Goal: Task Accomplishment & Management: Manage account settings

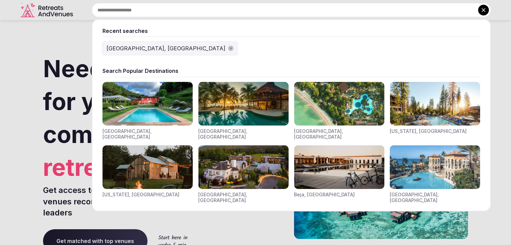
click at [166, 13] on input "text" at bounding box center [291, 10] width 399 height 14
click at [136, 49] on div "[GEOGRAPHIC_DATA], [GEOGRAPHIC_DATA]" at bounding box center [166, 48] width 119 height 8
click at [175, 10] on input "text" at bounding box center [291, 10] width 399 height 14
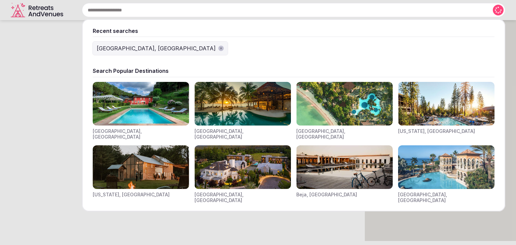
click at [137, 47] on div "[GEOGRAPHIC_DATA], [GEOGRAPHIC_DATA]" at bounding box center [156, 48] width 119 height 8
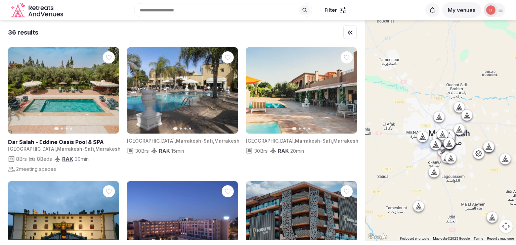
click at [465, 9] on button "My venues" at bounding box center [461, 9] width 39 height 15
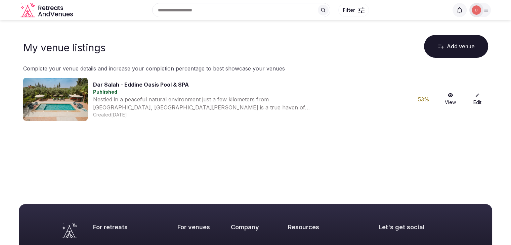
click at [477, 96] on icon at bounding box center [477, 95] width 5 height 5
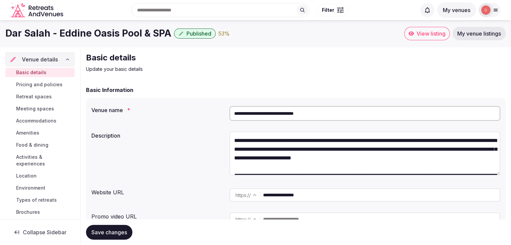
click at [47, 123] on span "Accommodations" at bounding box center [36, 121] width 40 height 7
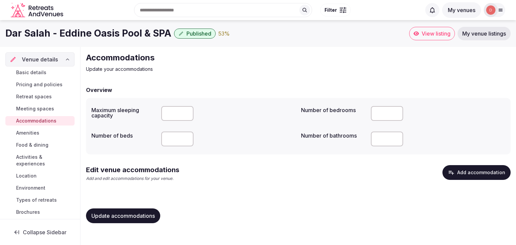
click at [50, 121] on span "Accommodations" at bounding box center [36, 121] width 40 height 7
click at [35, 108] on span "Meeting spaces" at bounding box center [35, 109] width 38 height 7
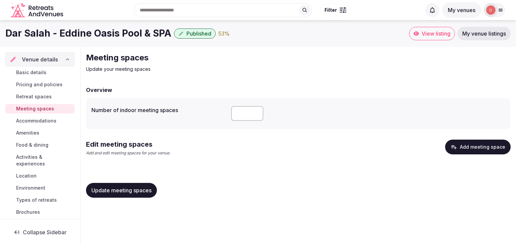
click at [31, 131] on span "Amenities" at bounding box center [27, 133] width 23 height 7
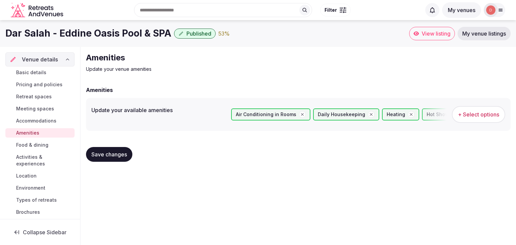
click at [44, 145] on span "Food & dining" at bounding box center [32, 145] width 32 height 7
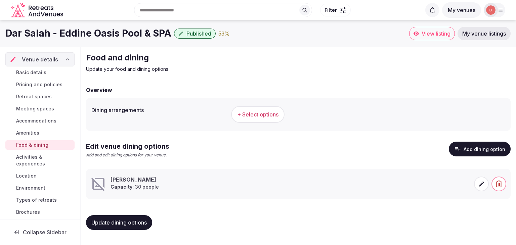
click at [271, 117] on span "+ Select options" at bounding box center [257, 114] width 41 height 7
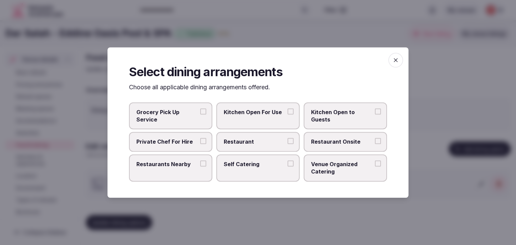
click at [202, 143] on button "Private Chef For Hire" at bounding box center [203, 141] width 6 height 6
click at [291, 141] on button "Restaurant" at bounding box center [291, 141] width 6 height 6
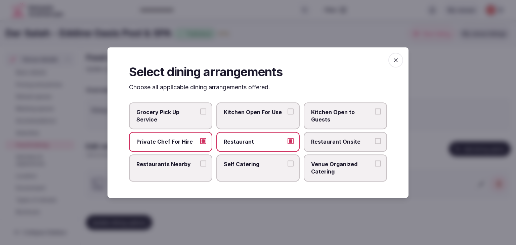
click at [377, 141] on button "Restaurant Onsite" at bounding box center [378, 141] width 6 height 6
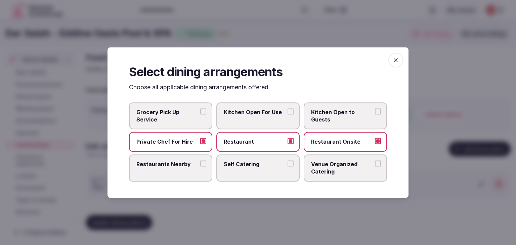
click at [276, 113] on span "Kitchen Open For Use" at bounding box center [255, 112] width 62 height 7
click at [288, 113] on button "Kitchen Open For Use" at bounding box center [291, 112] width 6 height 6
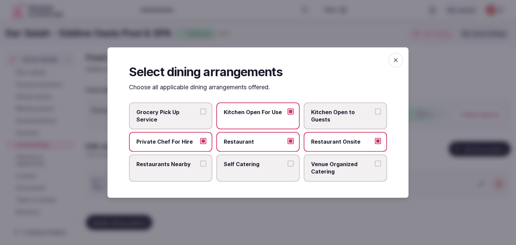
click at [337, 171] on span "Venue Organized Catering" at bounding box center [342, 168] width 62 height 15
click at [375, 167] on button "Venue Organized Catering" at bounding box center [378, 164] width 6 height 6
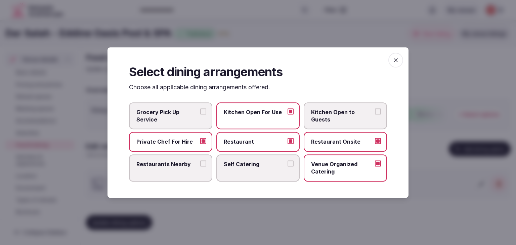
click at [197, 166] on span "Restaurants Nearby" at bounding box center [167, 164] width 62 height 7
click at [200, 166] on button "Restaurants Nearby" at bounding box center [203, 164] width 6 height 6
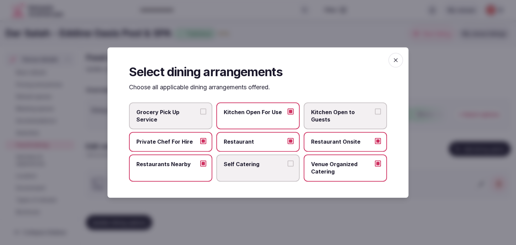
click at [398, 61] on icon "button" at bounding box center [396, 60] width 7 height 7
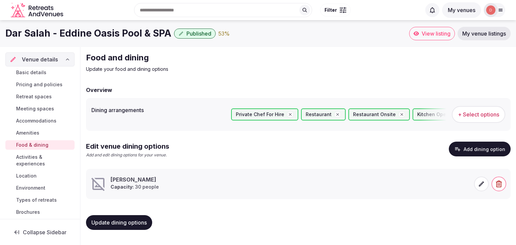
click at [120, 219] on span "Update dining options" at bounding box center [118, 222] width 55 height 7
click at [477, 187] on span at bounding box center [481, 184] width 15 height 15
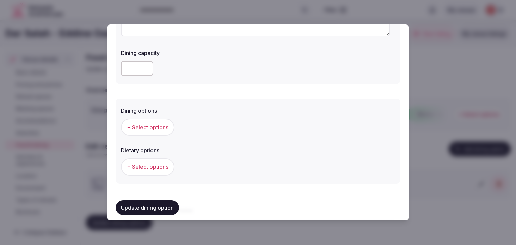
scroll to position [115, 0]
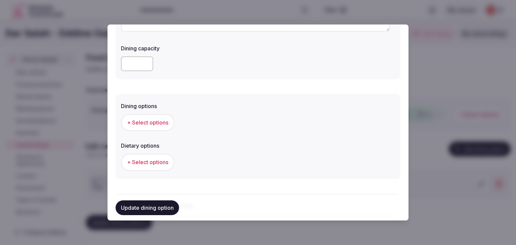
click at [165, 121] on span "+ Select options" at bounding box center [147, 122] width 41 height 7
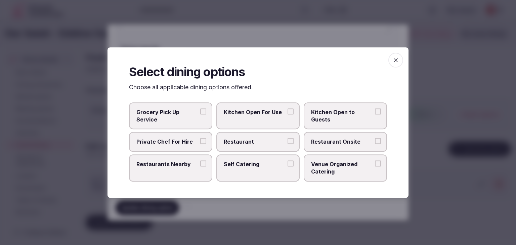
click at [376, 140] on button "Restaurant Onsite" at bounding box center [378, 141] width 6 height 6
click at [378, 162] on button "Venue Organized Catering" at bounding box center [378, 164] width 6 height 6
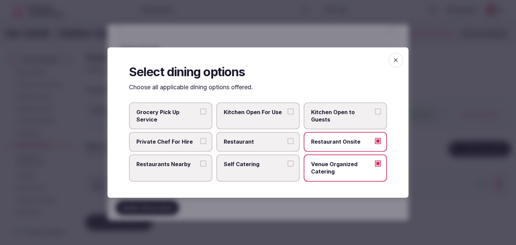
click at [292, 141] on button "Restaurant" at bounding box center [291, 141] width 6 height 6
click at [395, 59] on icon "button" at bounding box center [396, 60] width 4 height 4
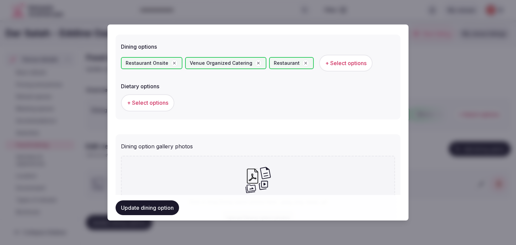
scroll to position [174, 0]
click at [164, 86] on label "Dietary options" at bounding box center [258, 86] width 274 height 5
click at [153, 105] on span "+ Select options" at bounding box center [147, 102] width 41 height 7
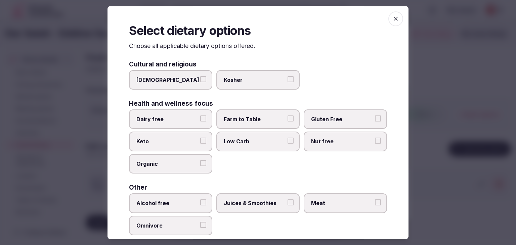
click at [200, 81] on button "[DEMOGRAPHIC_DATA]" at bounding box center [203, 79] width 6 height 6
click at [375, 117] on button "Gluten Free" at bounding box center [378, 119] width 6 height 6
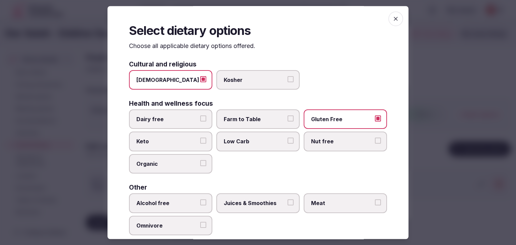
click at [257, 123] on label "Farm to Table" at bounding box center [257, 119] width 83 height 19
click at [288, 122] on button "Farm to Table" at bounding box center [291, 119] width 6 height 6
click at [166, 167] on label "Organic" at bounding box center [170, 163] width 83 height 19
click at [200, 166] on button "Organic" at bounding box center [203, 163] width 6 height 6
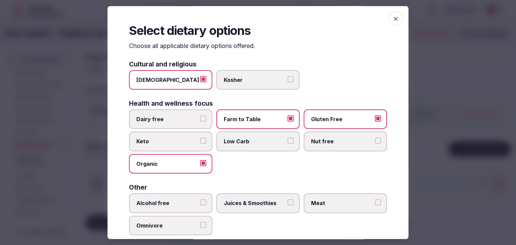
click at [307, 141] on label "Nut free" at bounding box center [345, 141] width 83 height 19
click at [375, 141] on button "Nut free" at bounding box center [378, 141] width 6 height 6
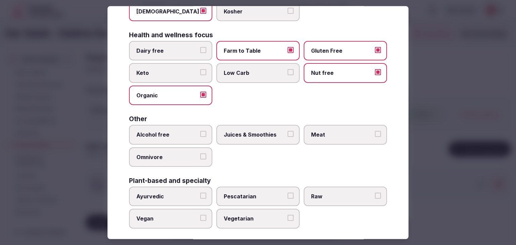
scroll to position [69, 0]
click at [354, 131] on span "Meat" at bounding box center [342, 134] width 62 height 7
click at [375, 131] on button "Meat" at bounding box center [378, 134] width 6 height 6
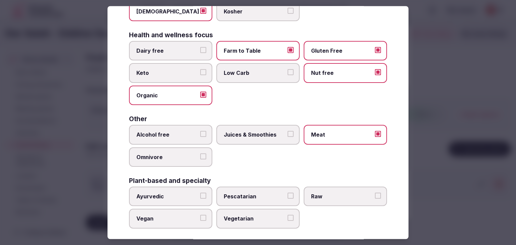
click at [257, 135] on span "Juices & Smoothies" at bounding box center [255, 134] width 62 height 7
click at [288, 135] on button "Juices & Smoothies" at bounding box center [291, 134] width 6 height 6
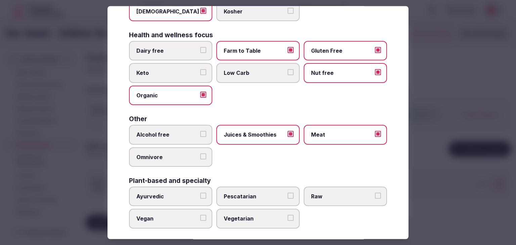
click at [179, 135] on span "Alcohol free" at bounding box center [167, 134] width 62 height 7
click at [200, 135] on button "Alcohol free" at bounding box center [203, 134] width 6 height 6
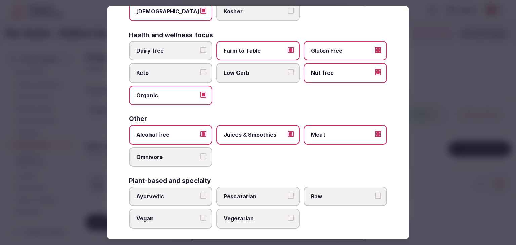
scroll to position [73, 0]
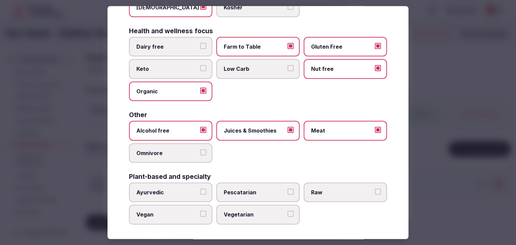
click at [163, 217] on label "Vegan" at bounding box center [170, 214] width 83 height 19
click at [200, 217] on button "Vegan" at bounding box center [203, 214] width 6 height 6
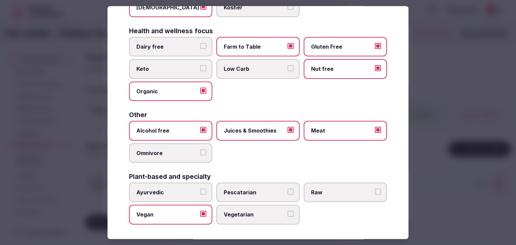
scroll to position [0, 0]
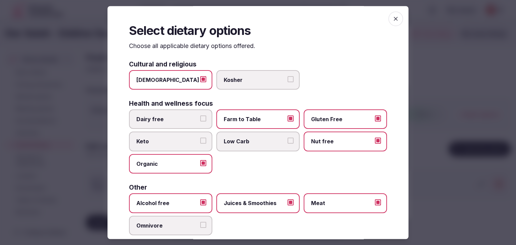
click at [393, 16] on icon "button" at bounding box center [396, 18] width 7 height 7
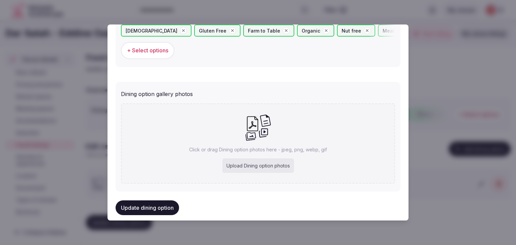
scroll to position [254, 0]
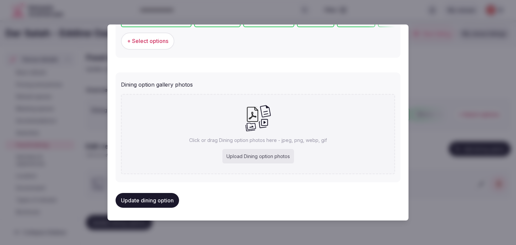
click at [239, 153] on div "Upload Dining option photos" at bounding box center [258, 156] width 72 height 15
type input "**********"
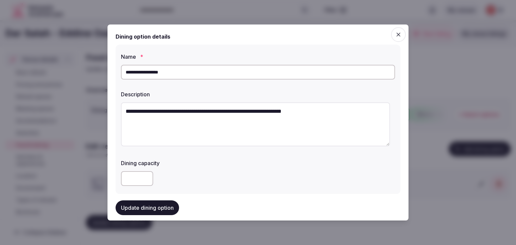
scroll to position [236, 0]
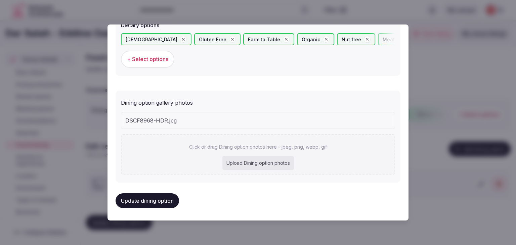
click at [251, 167] on div "Upload Dining option photos" at bounding box center [258, 163] width 72 height 15
type input "**********"
click at [266, 164] on div "Upload Dining option photos" at bounding box center [258, 163] width 72 height 15
type input "**********"
click at [156, 201] on button "Update dining option" at bounding box center [148, 201] width 64 height 15
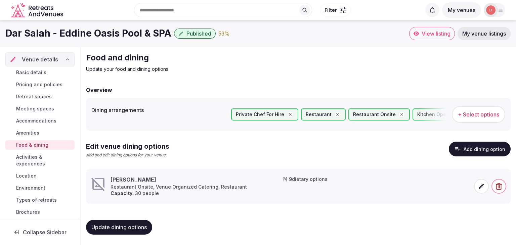
click at [478, 185] on span at bounding box center [481, 186] width 15 height 15
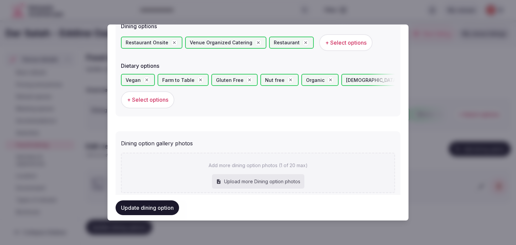
scroll to position [285, 0]
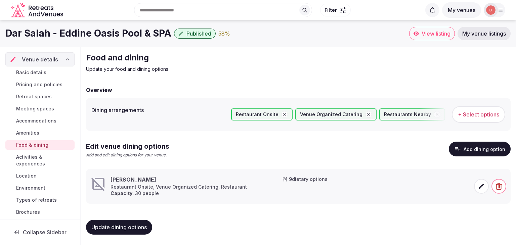
click at [479, 187] on icon at bounding box center [481, 186] width 7 height 7
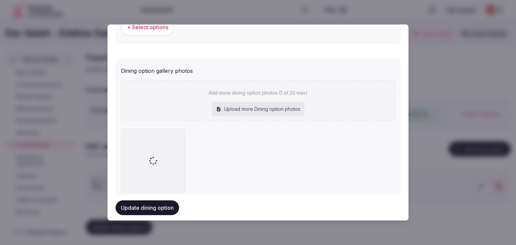
scroll to position [285, 0]
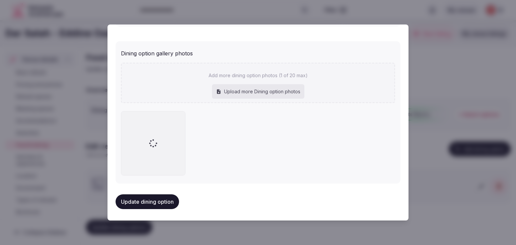
click at [246, 91] on div "Upload more Dining option photos" at bounding box center [258, 91] width 92 height 15
type input "**********"
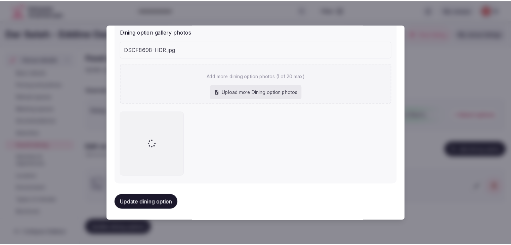
scroll to position [307, 0]
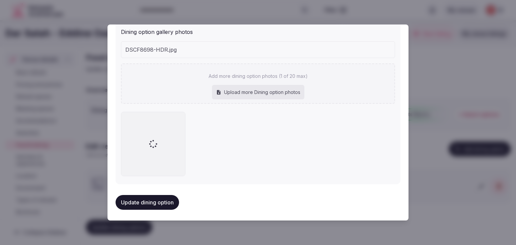
click at [168, 199] on button "Update dining option" at bounding box center [148, 202] width 64 height 15
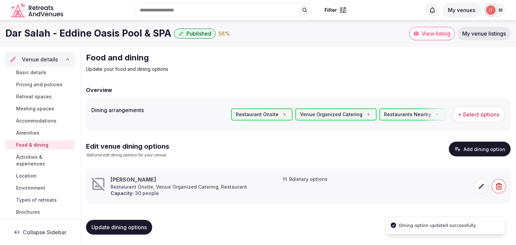
click at [42, 158] on span "Activities & experiences" at bounding box center [44, 160] width 56 height 13
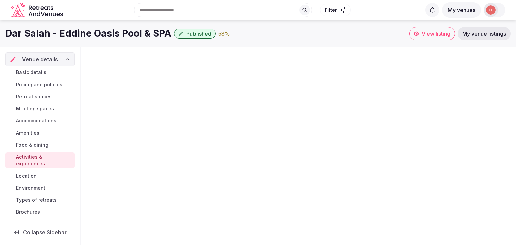
click at [54, 160] on span "Activities & experiences" at bounding box center [44, 160] width 56 height 13
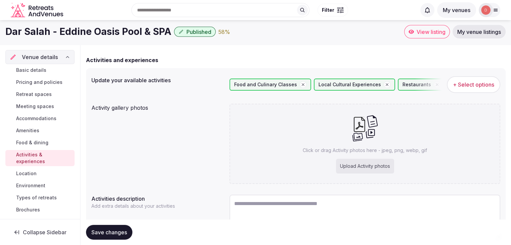
scroll to position [30, 0]
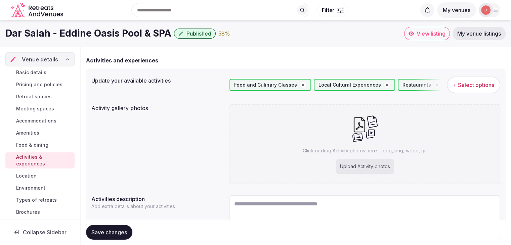
click at [380, 166] on div "Upload Activity photos" at bounding box center [365, 166] width 58 height 15
type input "**********"
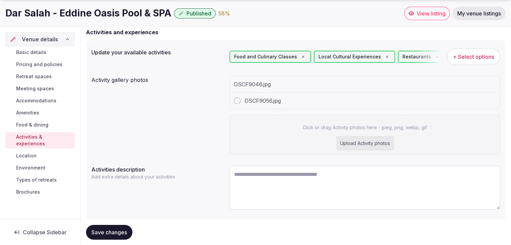
scroll to position [74, 0]
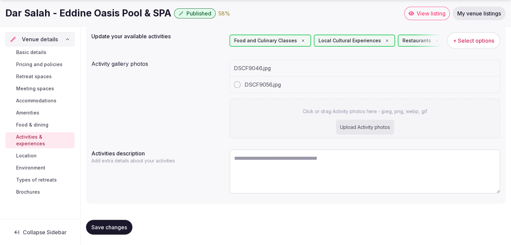
click at [116, 226] on span "Save changes" at bounding box center [109, 227] width 36 height 7
